Goal: Communication & Community: Answer question/provide support

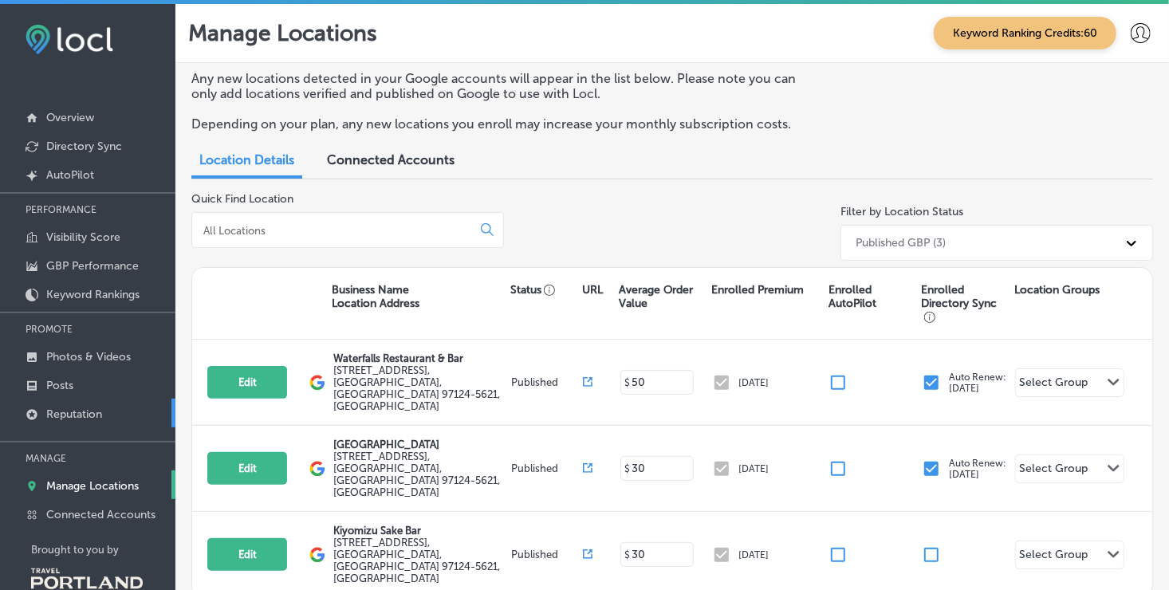
click at [112, 400] on link "Reputation" at bounding box center [87, 413] width 175 height 29
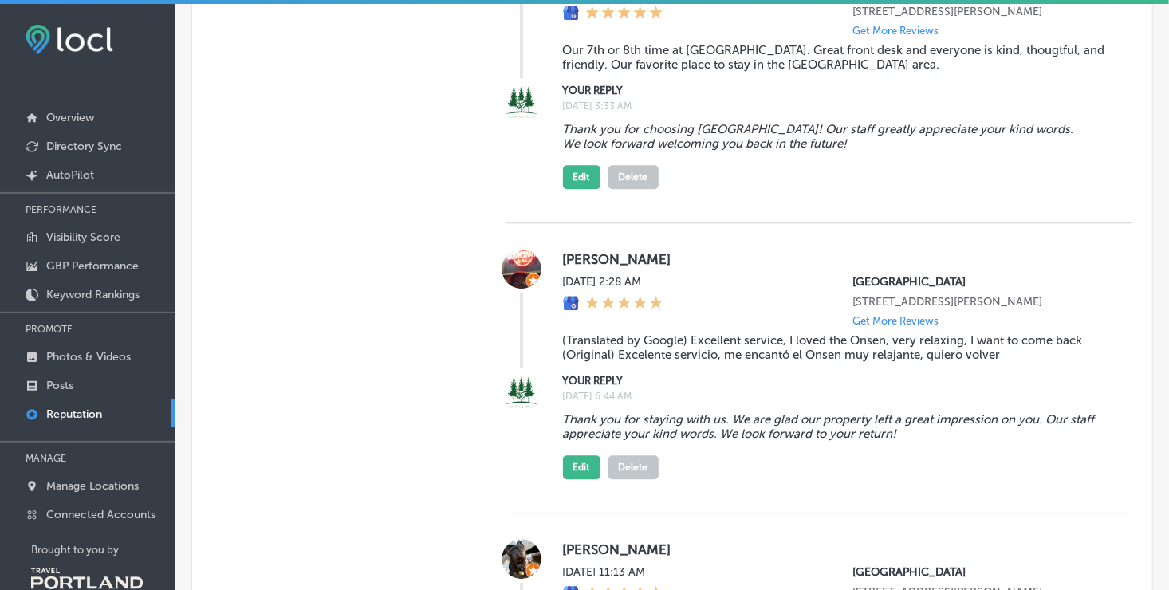
scroll to position [1994, 0]
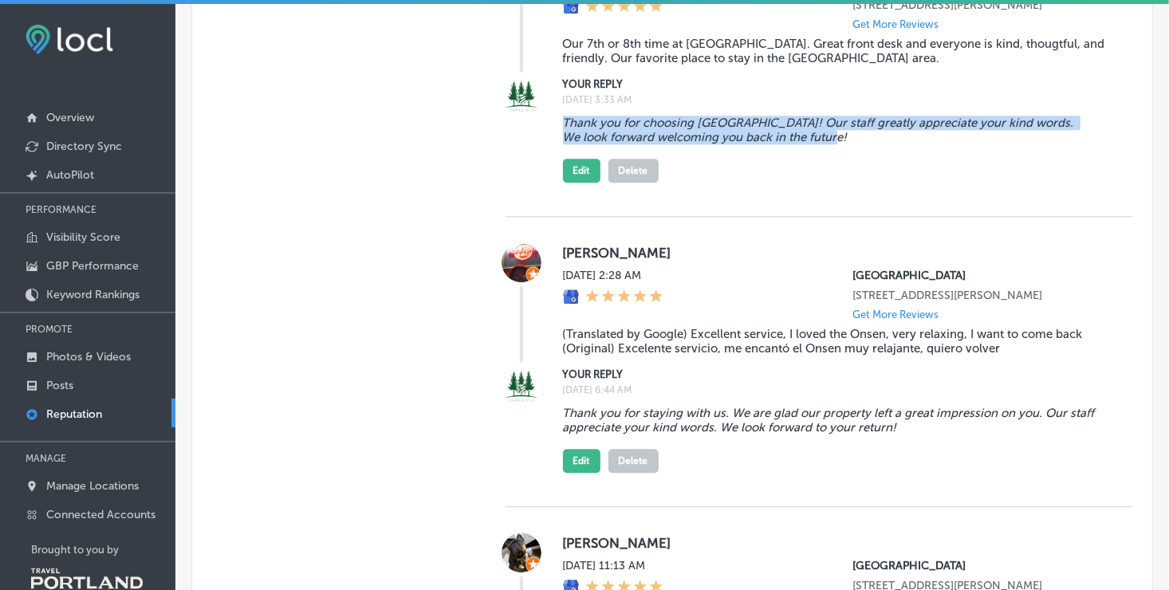
drag, startPoint x: 558, startPoint y: 178, endPoint x: 857, endPoint y: 196, distance: 300.5
click at [857, 183] on div "YOUR REPLY [DATE] 3:33 AM Thank you for choosing [GEOGRAPHIC_DATA]! Our staff g…" at bounding box center [820, 129] width 628 height 107
copy blockquote "Thank you for choosing [GEOGRAPHIC_DATA]! Our staff greatly appreciate your kin…"
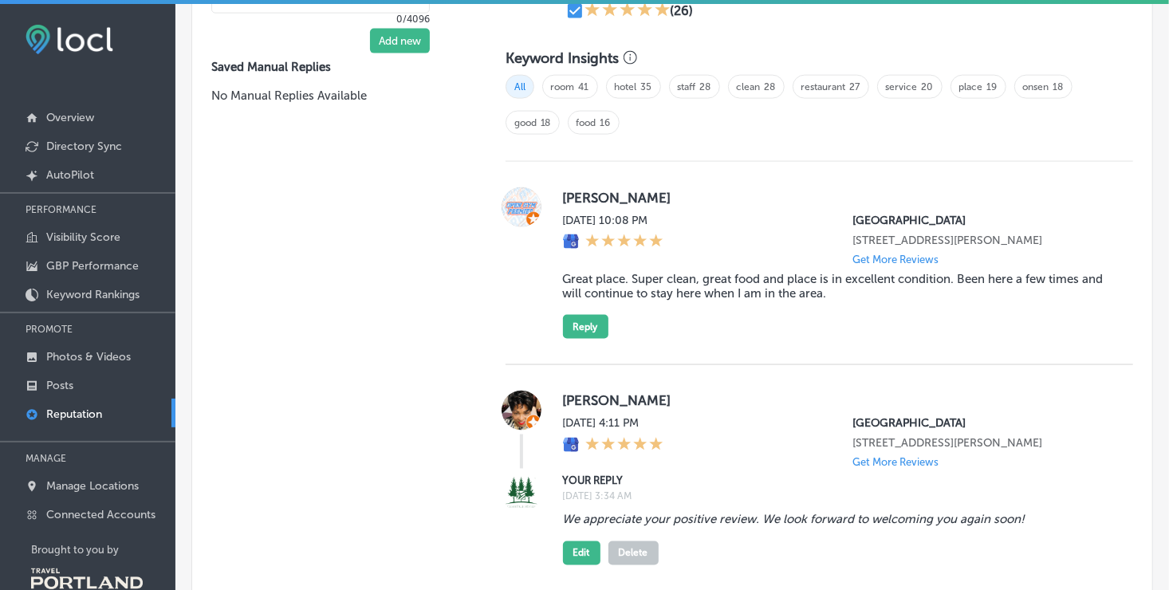
scroll to position [1196, 0]
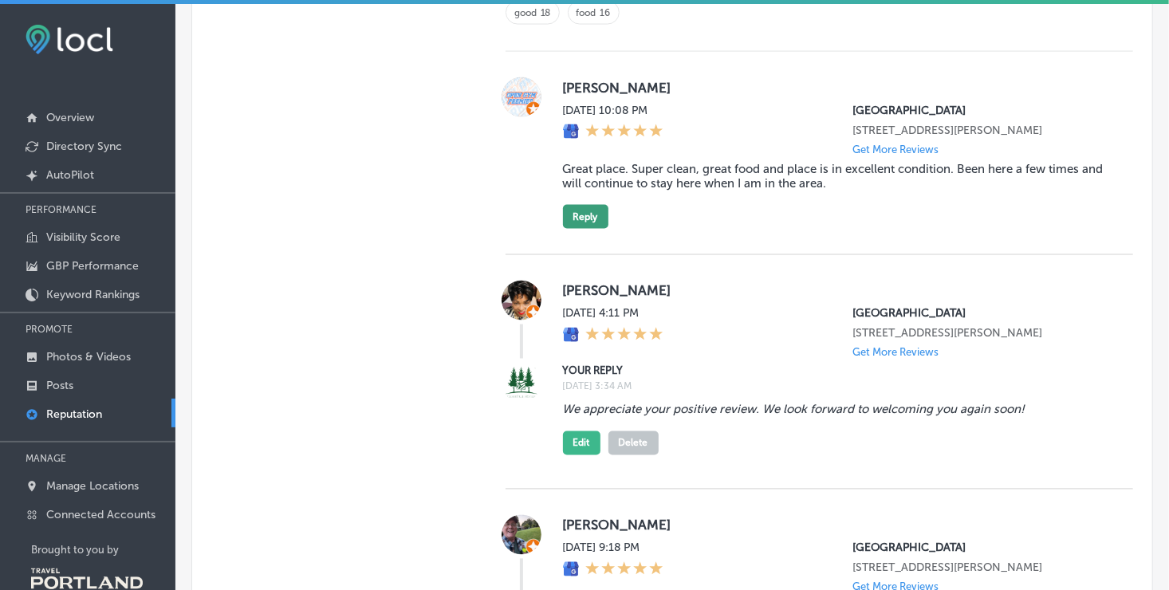
click at [585, 225] on button "Reply" at bounding box center [585, 217] width 45 height 24
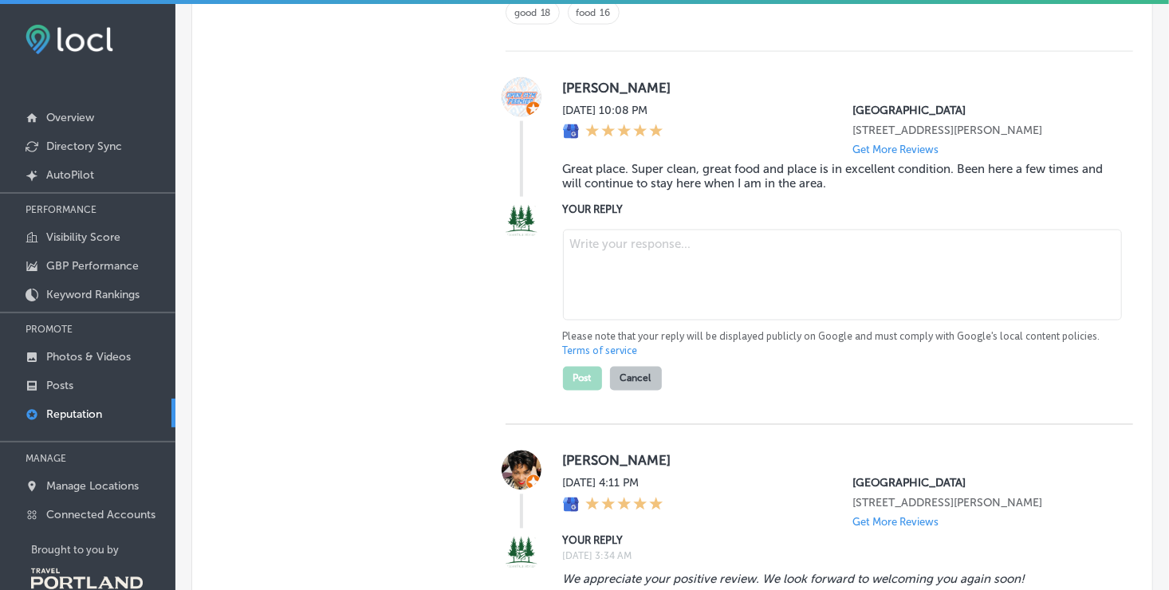
type textarea "x"
click at [614, 258] on textarea at bounding box center [842, 275] width 559 height 91
paste textarea "Thank you for choosing [GEOGRAPHIC_DATA]! Our staff greatly appreciate your kin…"
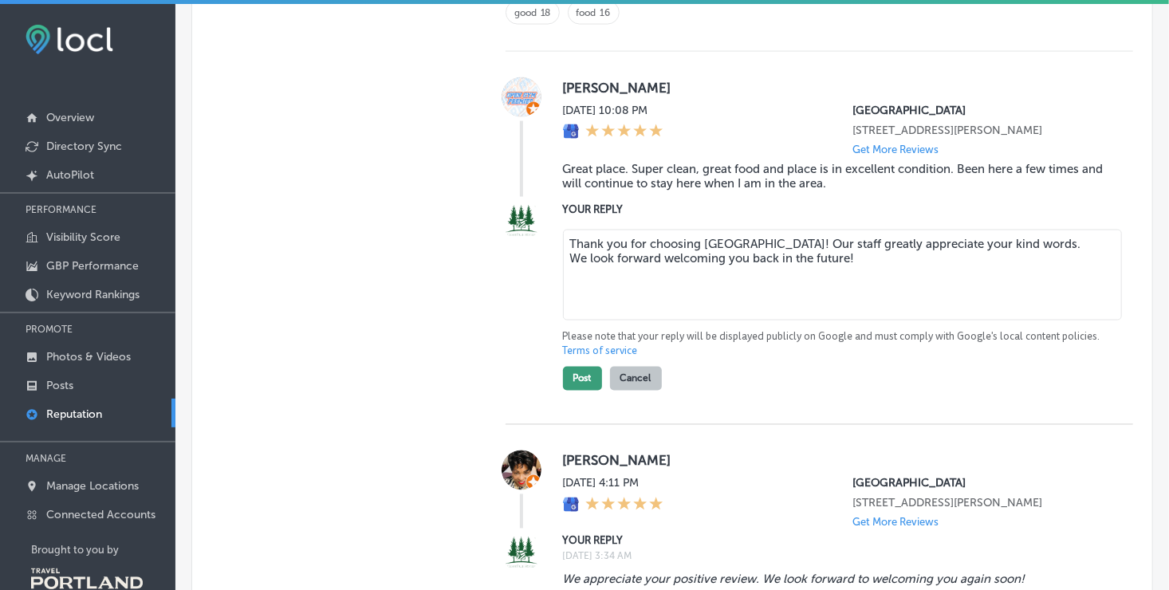
type textarea "Thank you for choosing [GEOGRAPHIC_DATA]! Our staff greatly appreciate your kin…"
click at [580, 388] on button "Post" at bounding box center [582, 379] width 39 height 24
type textarea "x"
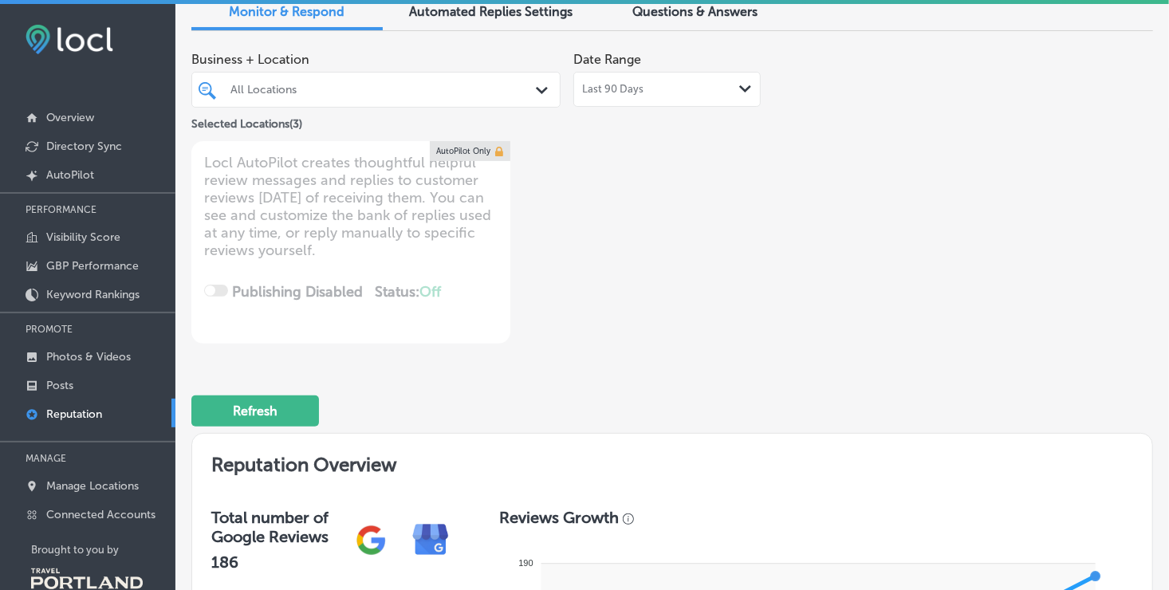
scroll to position [0, 0]
